Goal: Task Accomplishment & Management: Complete application form

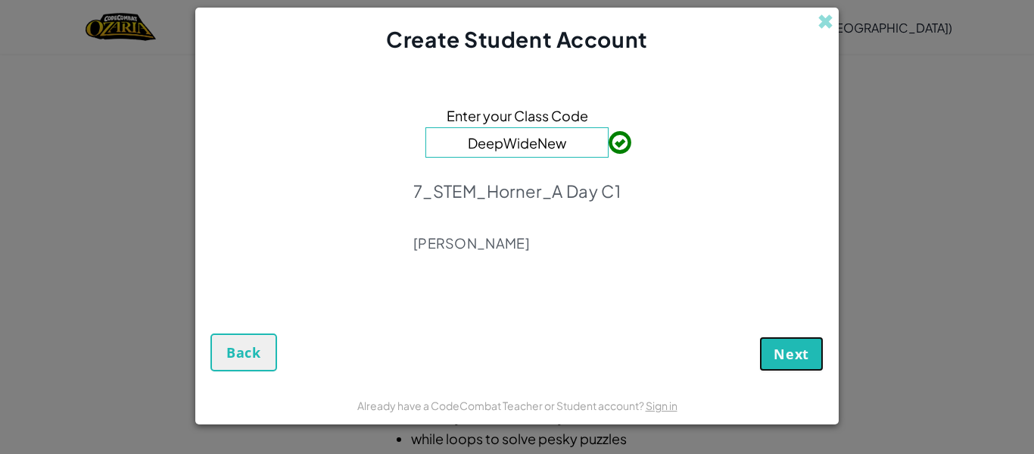
click at [809, 351] on span "Next" at bounding box center [792, 354] width 36 height 18
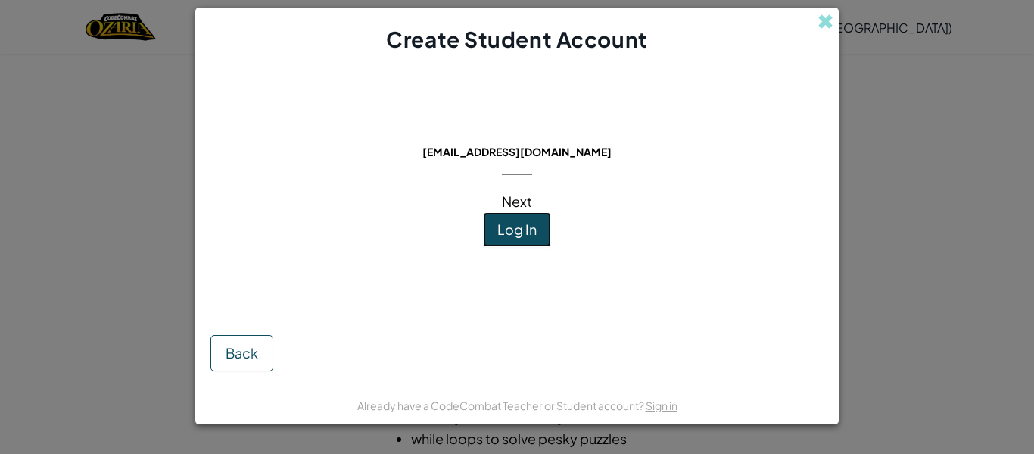
click at [531, 228] on span "Log In" at bounding box center [517, 228] width 39 height 17
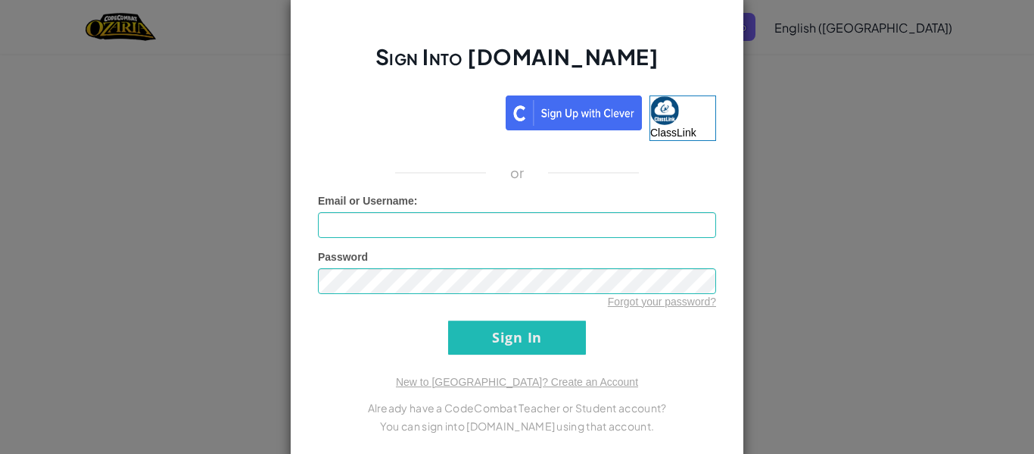
click at [476, 250] on div "Password Forgot your password?" at bounding box center [517, 279] width 398 height 60
